Goal: Navigation & Orientation: Find specific page/section

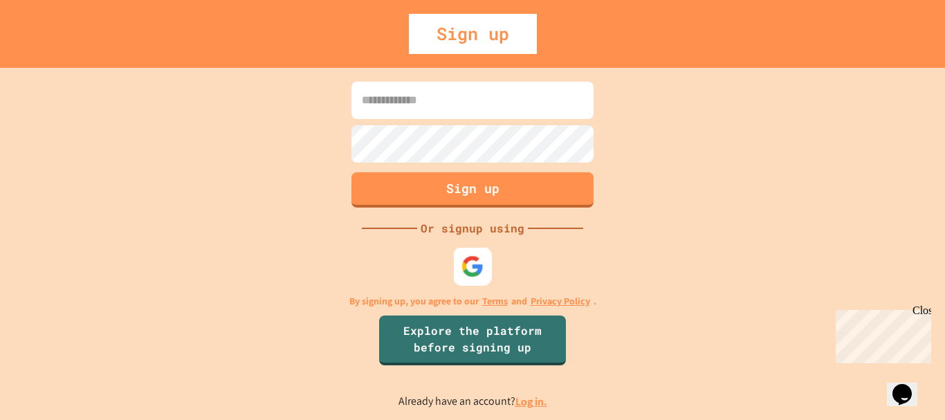
click at [470, 257] on img at bounding box center [472, 266] width 23 height 23
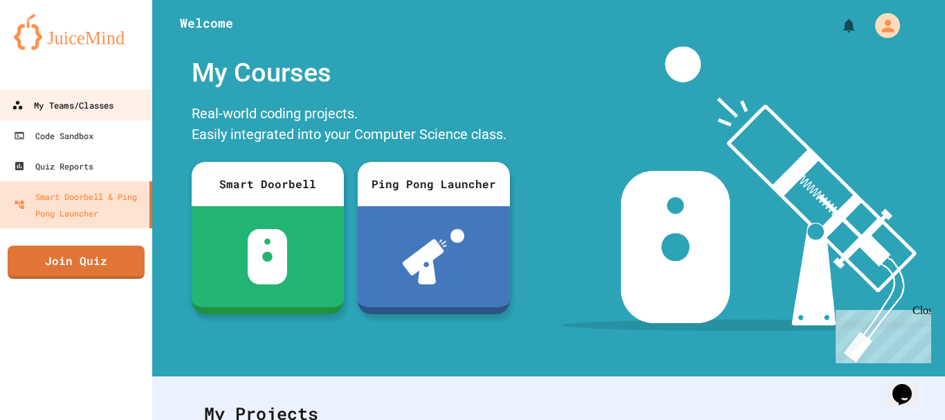
click at [94, 113] on div "My Teams/Classes" at bounding box center [63, 105] width 102 height 17
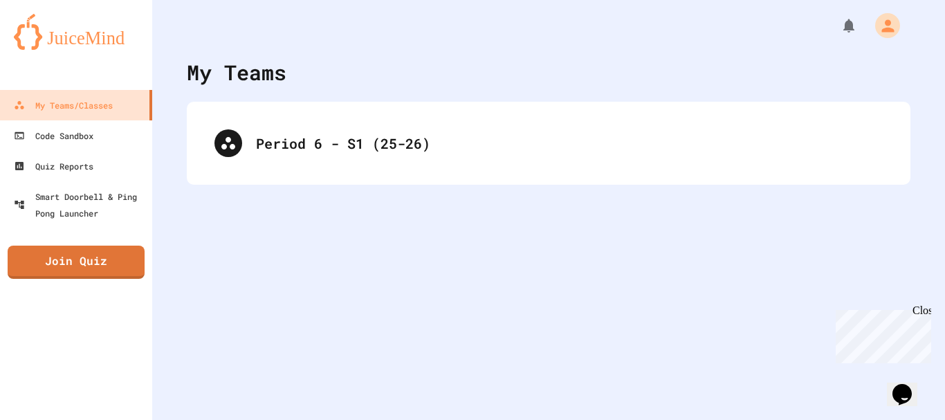
click at [497, 224] on div "My Teams Period 6 - S1 (25-26)" at bounding box center [548, 210] width 793 height 420
click at [437, 103] on div "Period 6 - S1 (25-26)" at bounding box center [548, 143] width 723 height 83
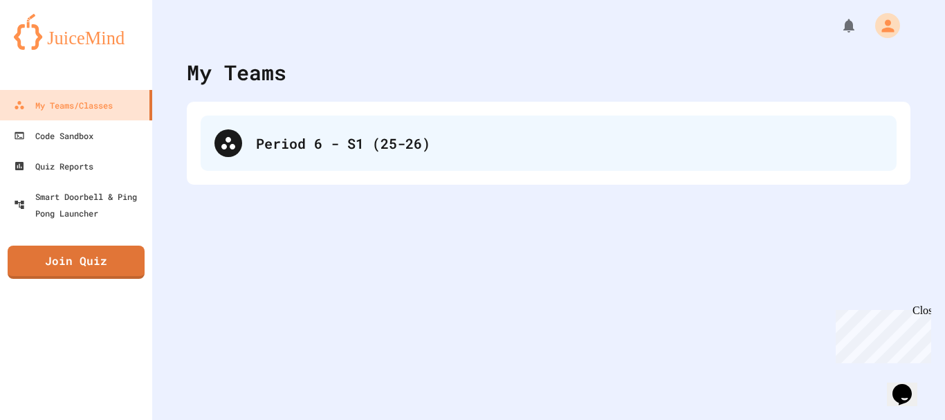
click at [467, 147] on div "Period 6 - S1 (25-26)" at bounding box center [569, 143] width 627 height 21
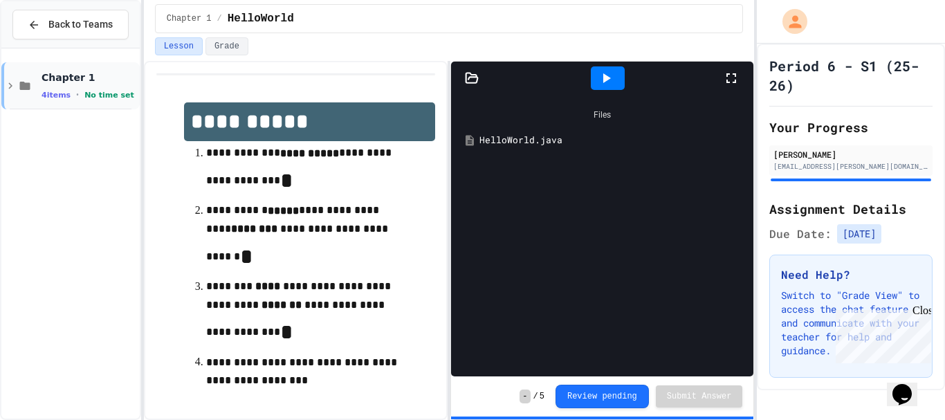
click at [12, 79] on div "Chapter 1 4 items • No time set" at bounding box center [70, 85] width 138 height 47
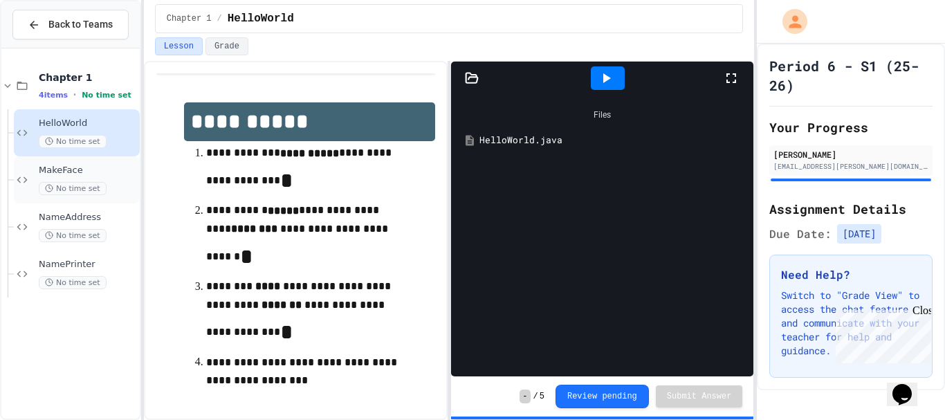
click at [107, 190] on div "No time set" at bounding box center [88, 188] width 98 height 13
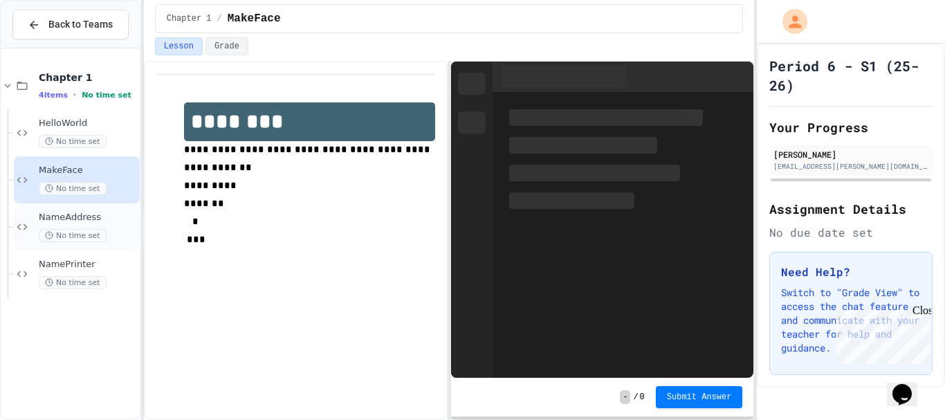
click at [104, 216] on span "NameAddress" at bounding box center [88, 218] width 98 height 12
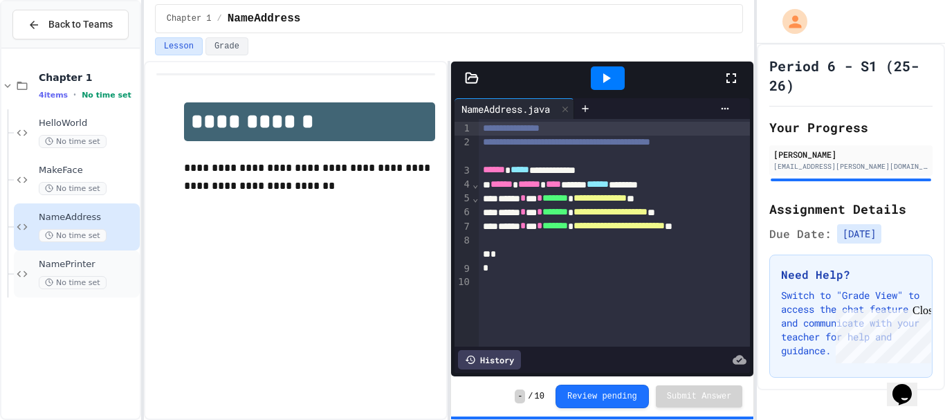
click at [103, 268] on span "NamePrinter" at bounding box center [88, 265] width 98 height 12
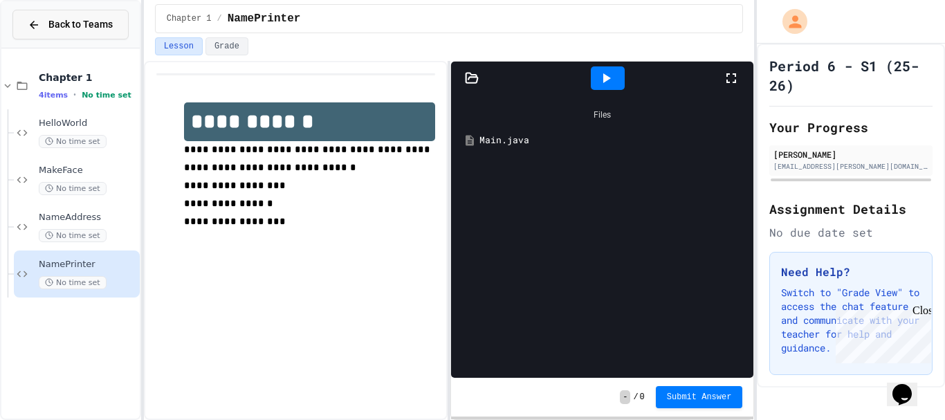
click at [30, 26] on icon at bounding box center [34, 25] width 12 height 12
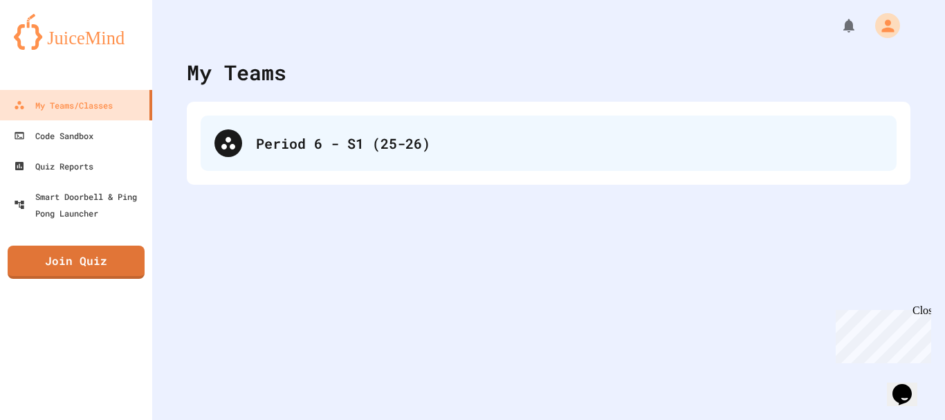
click at [434, 141] on div "Period 6 - S1 (25-26)" at bounding box center [569, 143] width 627 height 21
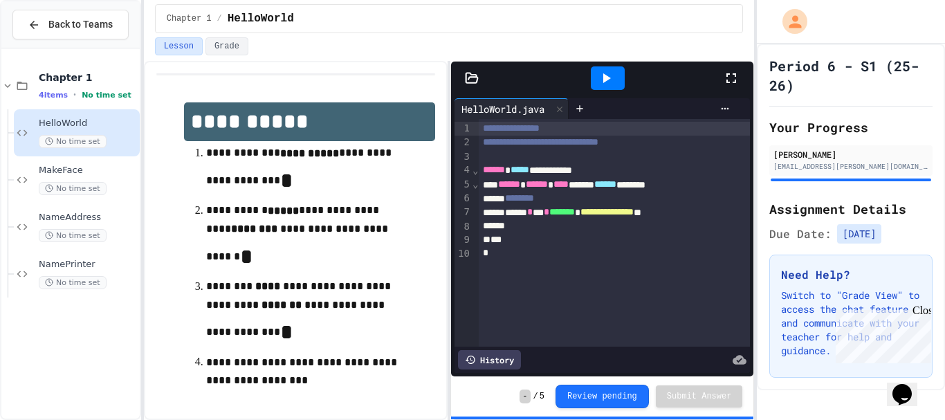
click at [925, 308] on div "Close" at bounding box center [920, 312] width 17 height 17
